Goal: Information Seeking & Learning: Learn about a topic

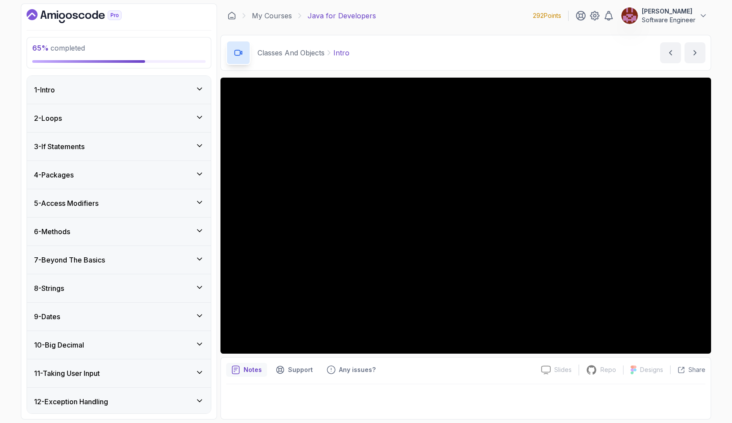
scroll to position [201, 0]
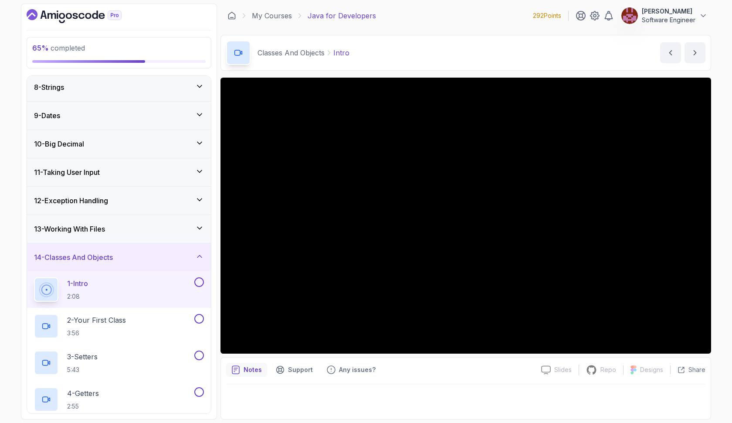
click at [165, 297] on div "1 - Intro 2:08" at bounding box center [113, 289] width 159 height 24
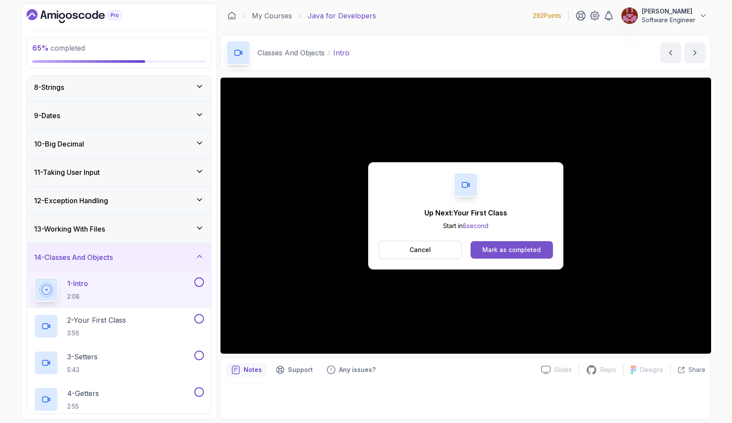
click at [514, 251] on div "Mark as completed" at bounding box center [511, 249] width 58 height 9
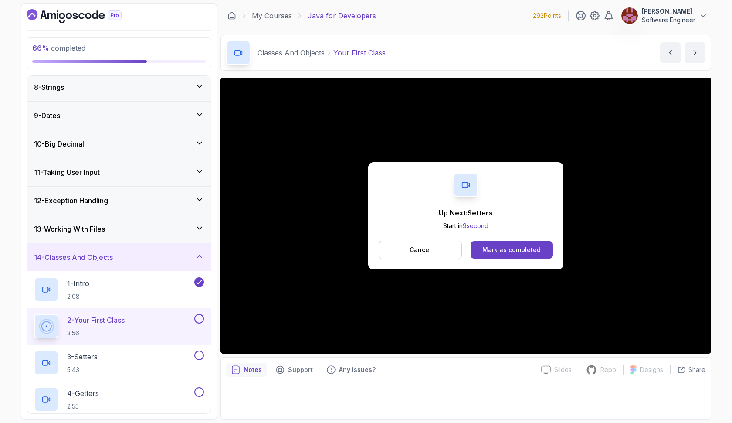
click at [514, 251] on div "Mark as completed" at bounding box center [511, 249] width 58 height 9
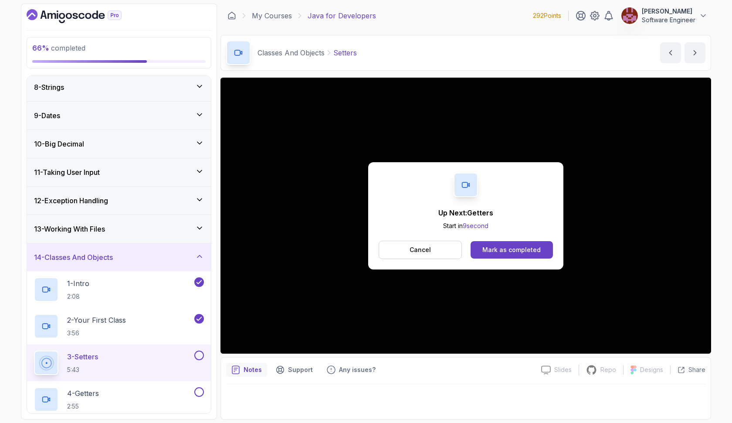
click at [514, 251] on div "Mark as completed" at bounding box center [511, 249] width 58 height 9
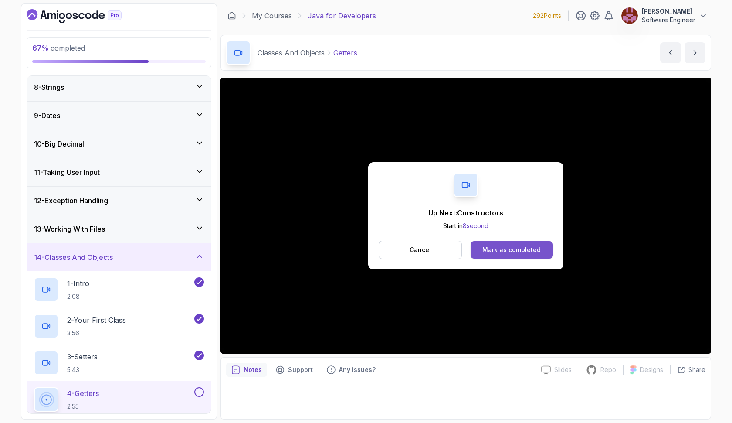
click at [529, 250] on div "Mark as completed" at bounding box center [511, 249] width 58 height 9
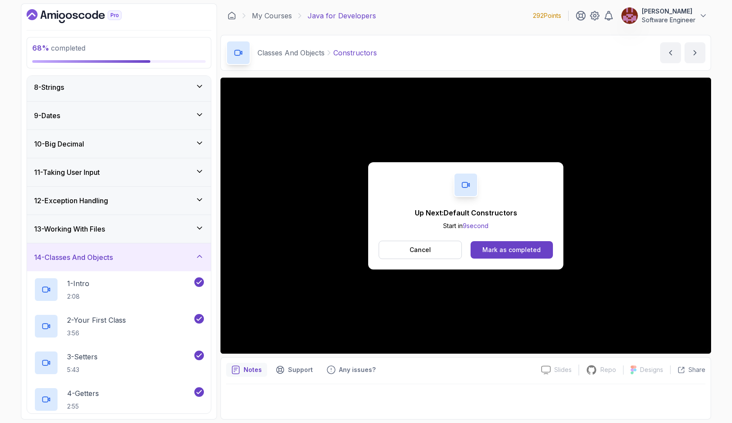
click at [529, 250] on div "Mark as completed" at bounding box center [511, 249] width 58 height 9
click at [520, 249] on div "Mark as completed" at bounding box center [511, 249] width 58 height 9
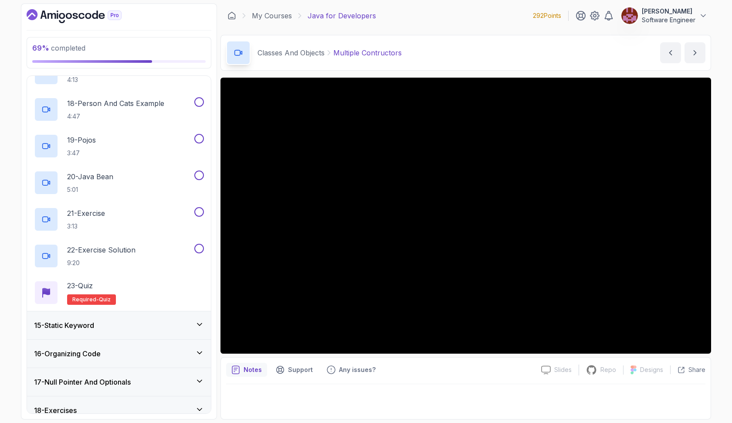
scroll to position [1008, 0]
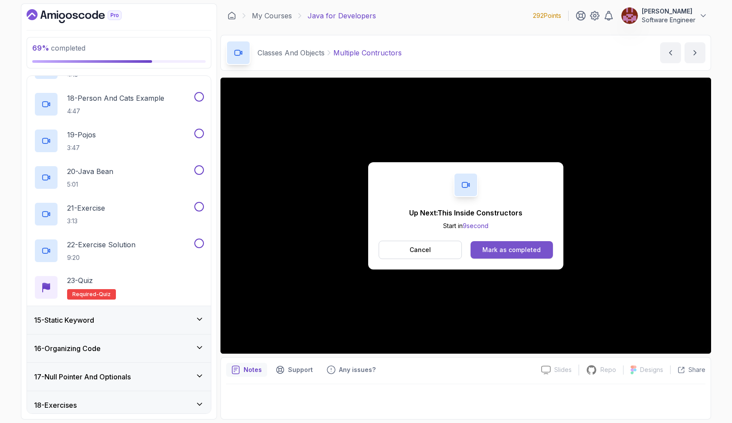
click at [499, 246] on div "Mark as completed" at bounding box center [511, 249] width 58 height 9
click at [500, 251] on div "Mark as completed" at bounding box center [511, 249] width 58 height 9
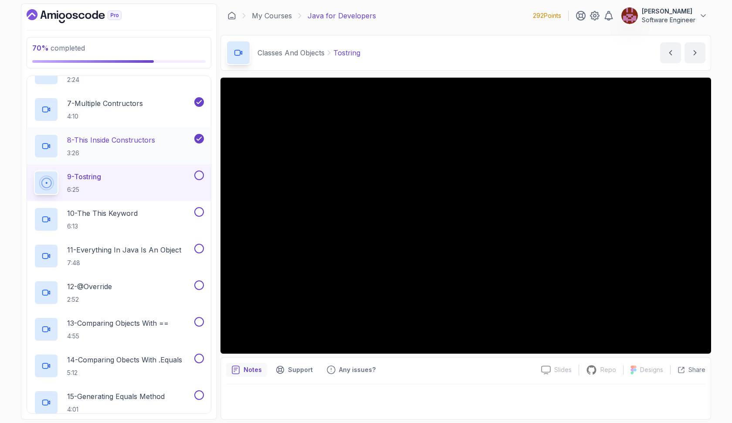
scroll to position [600, 0]
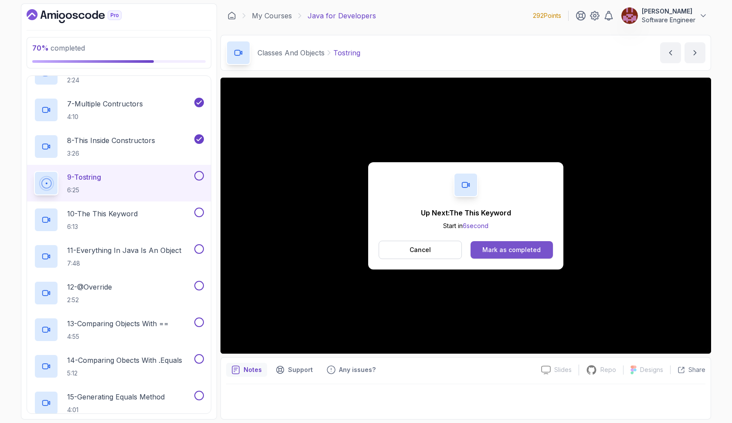
click at [529, 248] on div "Mark as completed" at bounding box center [511, 249] width 58 height 9
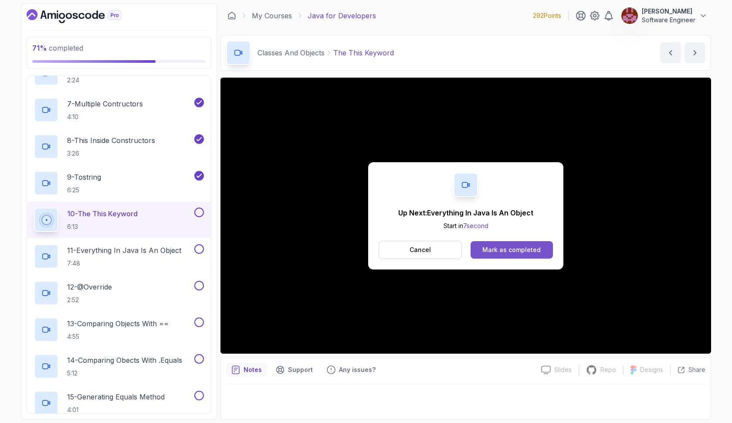
click at [488, 250] on div "Mark as completed" at bounding box center [511, 249] width 58 height 9
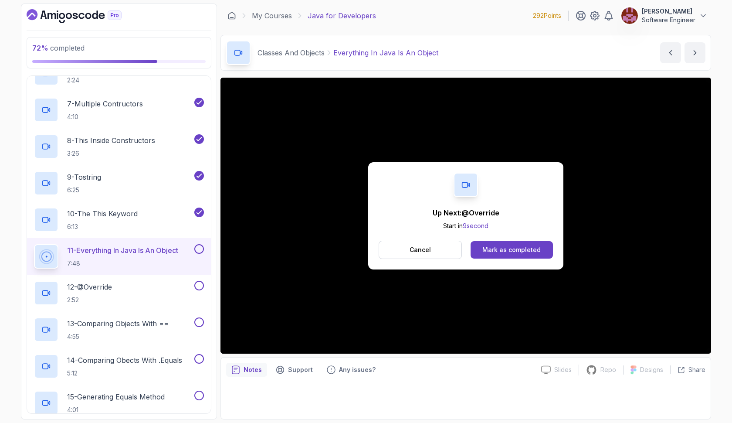
click at [488, 250] on div "Mark as completed" at bounding box center [511, 249] width 58 height 9
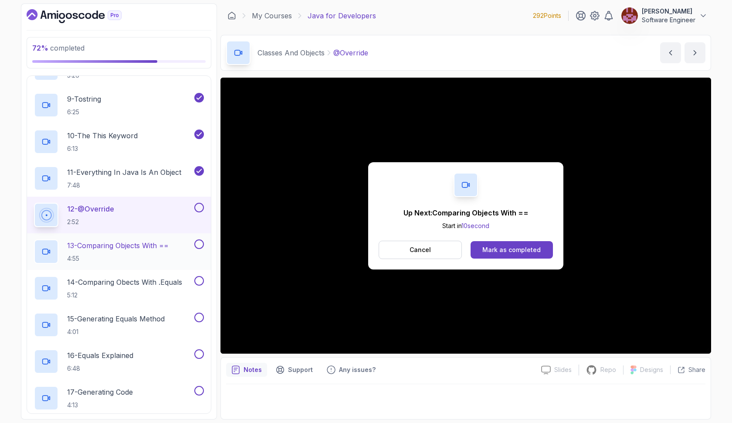
scroll to position [679, 0]
click at [516, 250] on div "Mark as completed" at bounding box center [511, 249] width 58 height 9
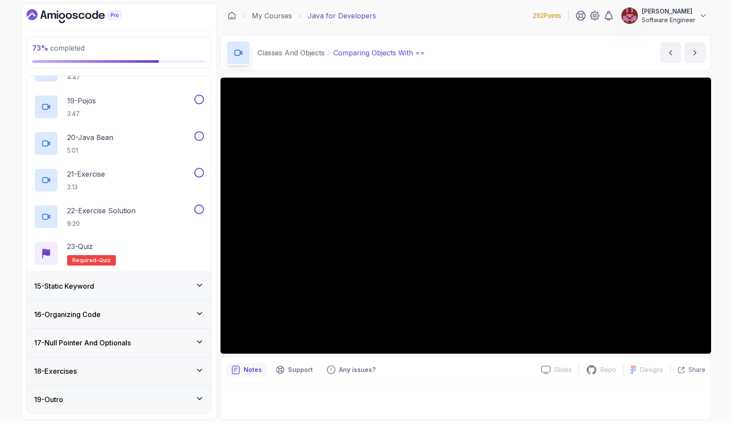
click at [128, 288] on div "15 - Static Keyword" at bounding box center [119, 286] width 170 height 10
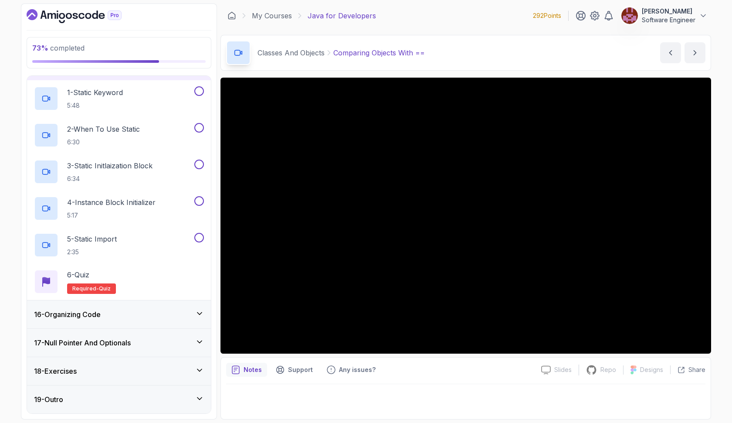
click at [115, 317] on div "16 - Organizing Code" at bounding box center [119, 314] width 170 height 10
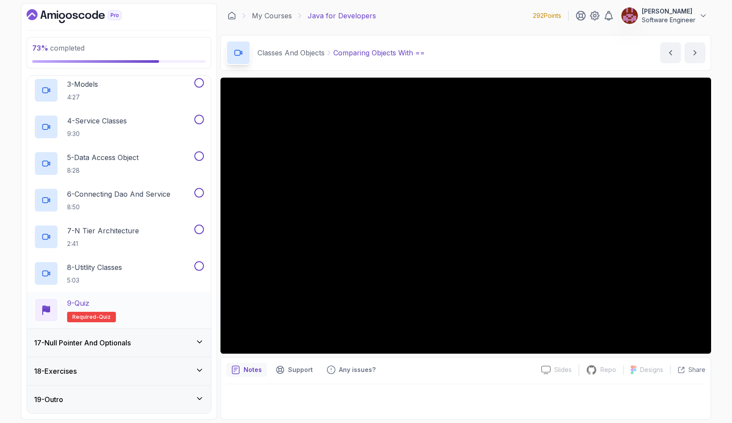
scroll to position [530, 0]
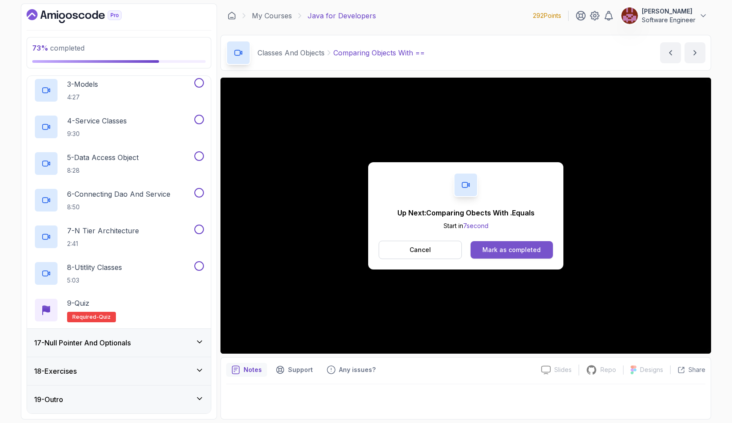
click at [508, 245] on div "Mark as completed" at bounding box center [511, 249] width 58 height 9
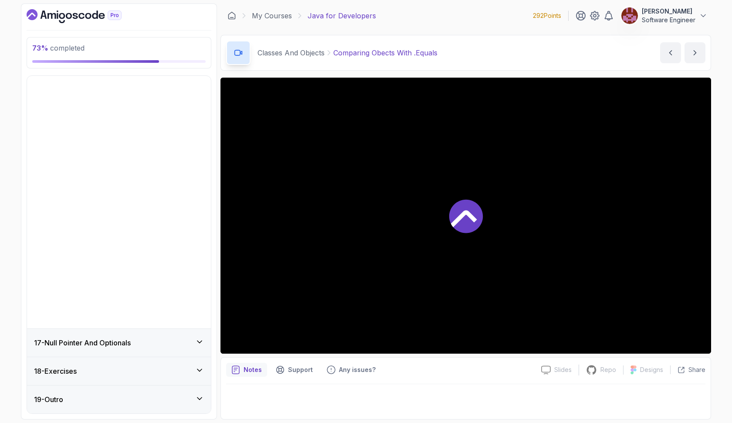
scroll to position [201, 0]
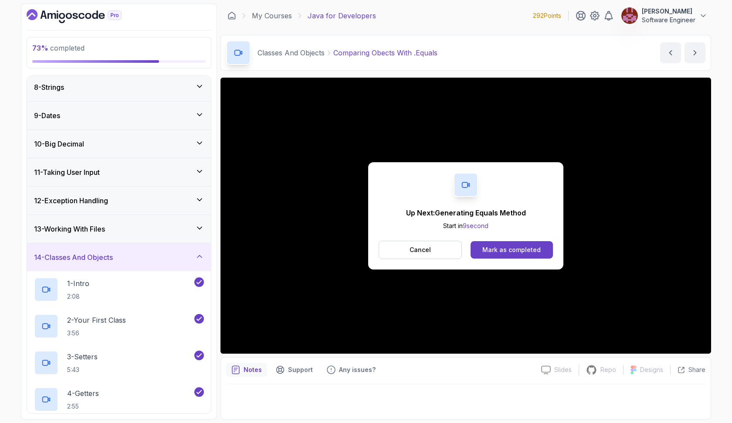
click at [508, 245] on div "Mark as completed" at bounding box center [511, 249] width 58 height 9
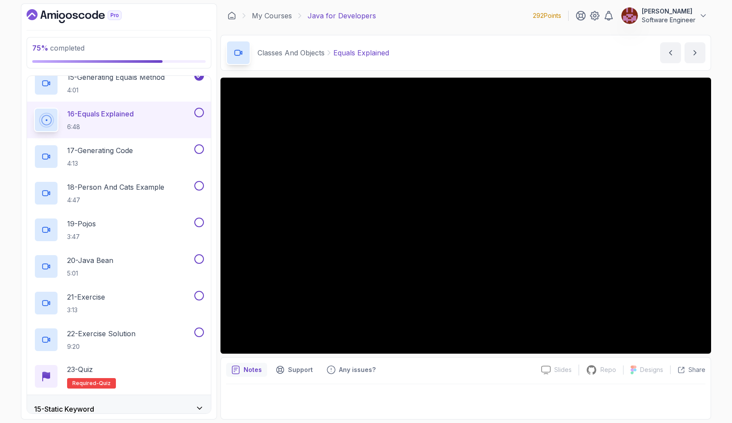
scroll to position [917, 0]
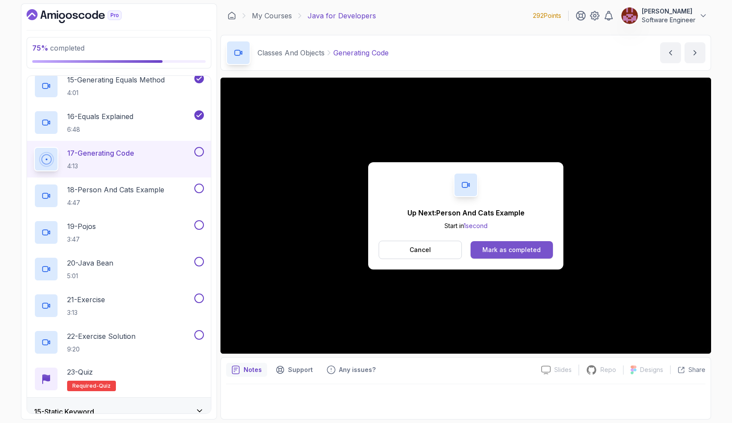
click at [508, 245] on div "Mark as completed" at bounding box center [511, 249] width 58 height 9
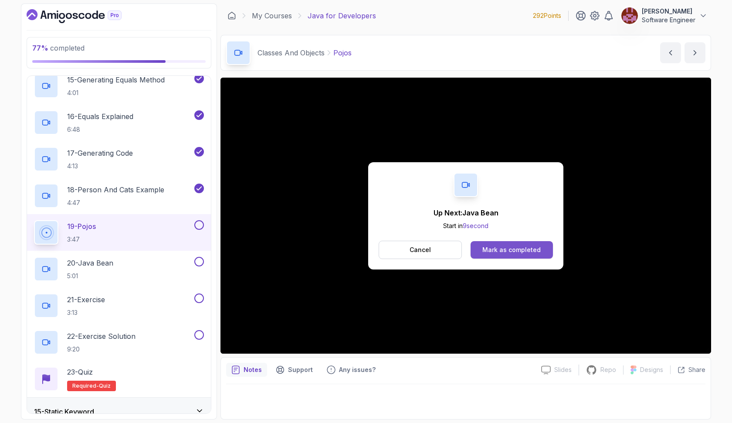
click at [509, 248] on div "Mark as completed" at bounding box center [511, 249] width 58 height 9
